Goal: Task Accomplishment & Management: Manage account settings

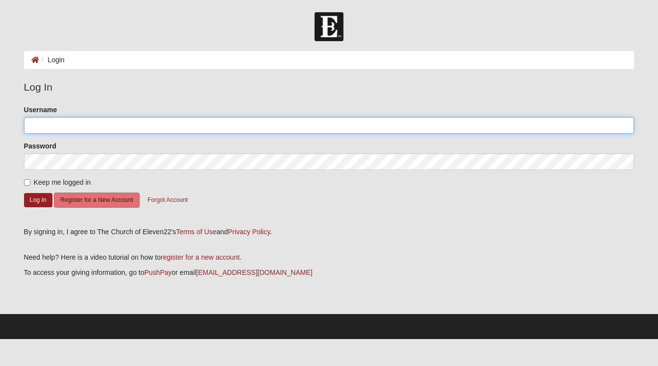
type input "SusanR"
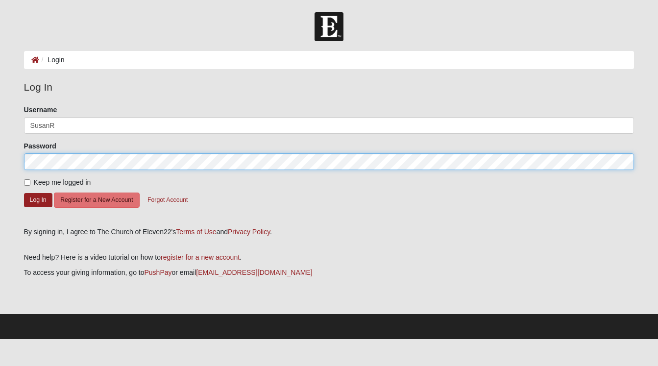
click at [38, 199] on button "Log In" at bounding box center [38, 200] width 28 height 14
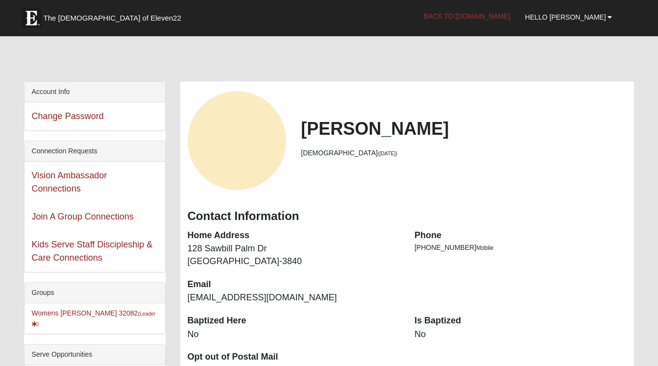
click at [517, 17] on link "Back to COE22.com" at bounding box center [466, 16] width 101 height 24
